Goal: Check status: Check status

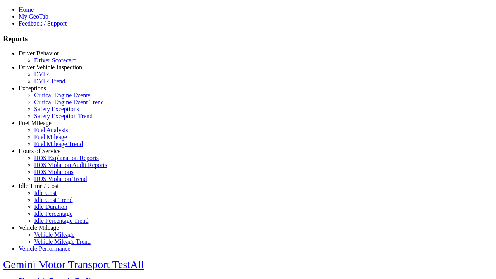
click at [45, 154] on link "Hours of Service" at bounding box center [40, 150] width 42 height 7
click at [50, 161] on link "HOS Explanation Reports" at bounding box center [66, 157] width 65 height 7
type input "**********"
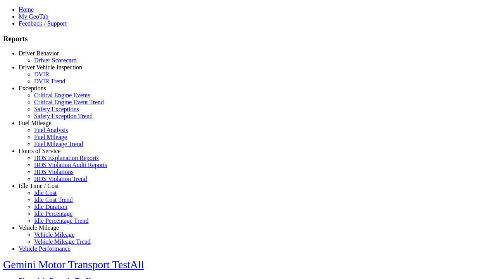
type input "*********"
